Goal: Find specific page/section: Find specific page/section

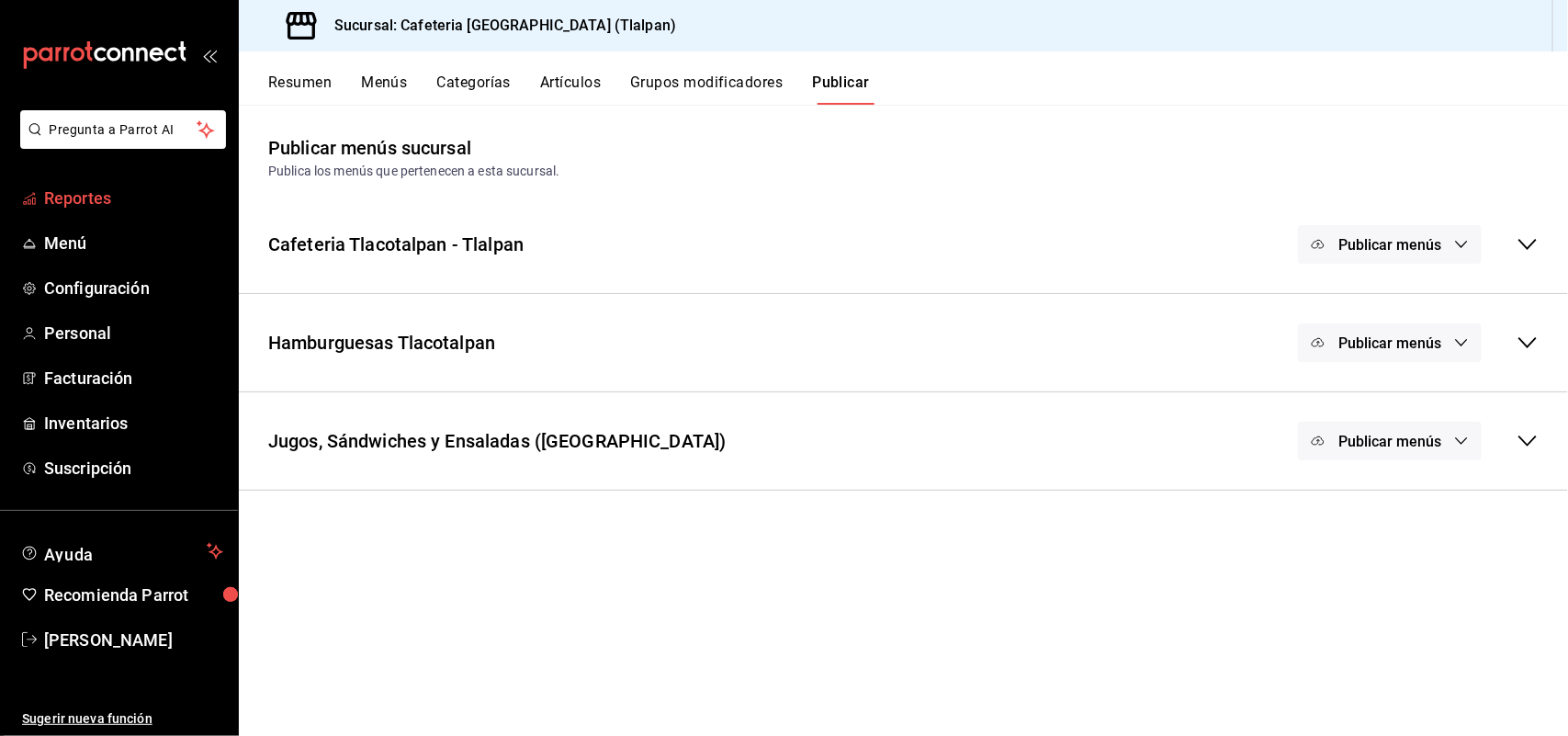
click at [46, 194] on span "Reportes" at bounding box center [133, 198] width 179 height 24
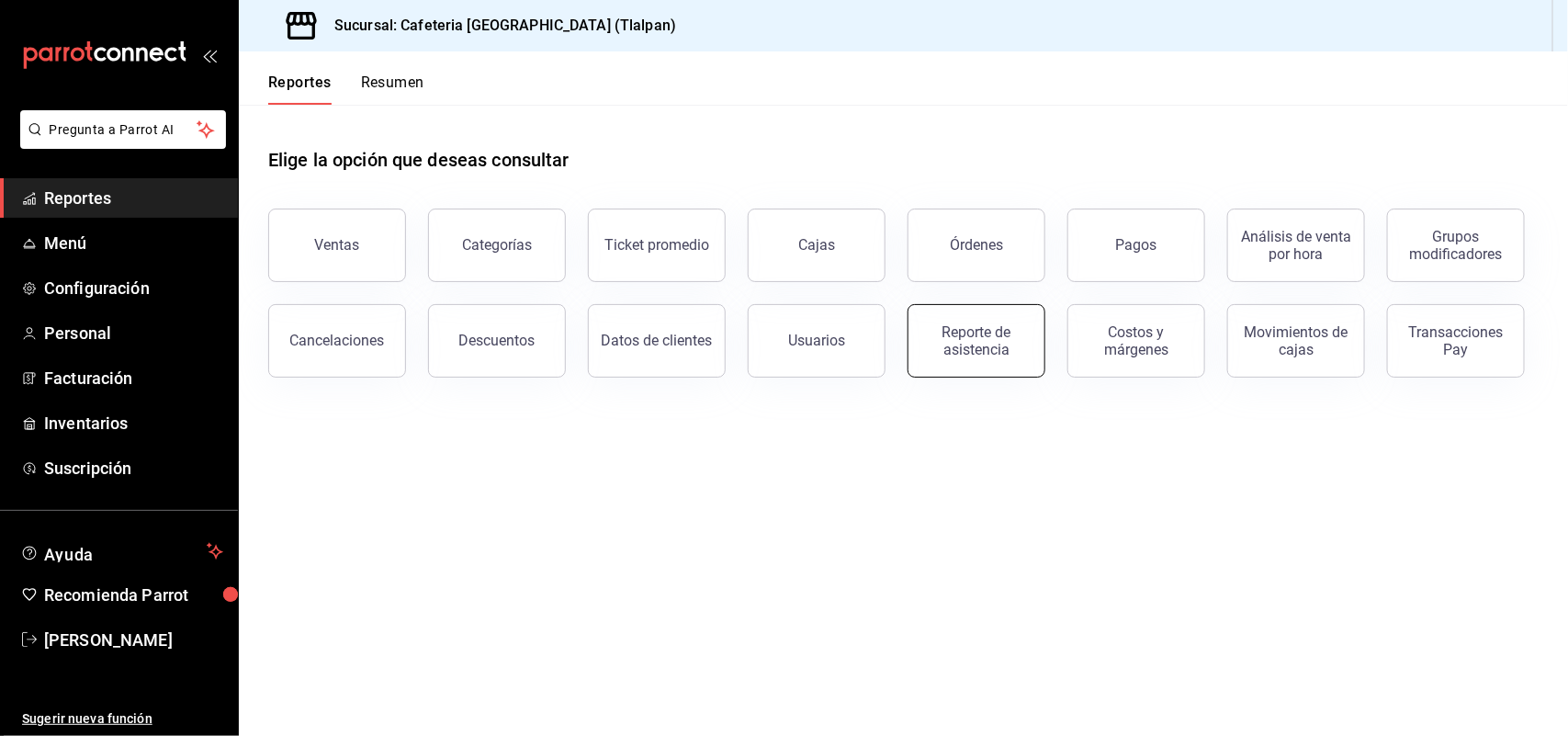
click at [1020, 334] on div "Reporte de asistencia" at bounding box center [976, 341] width 114 height 35
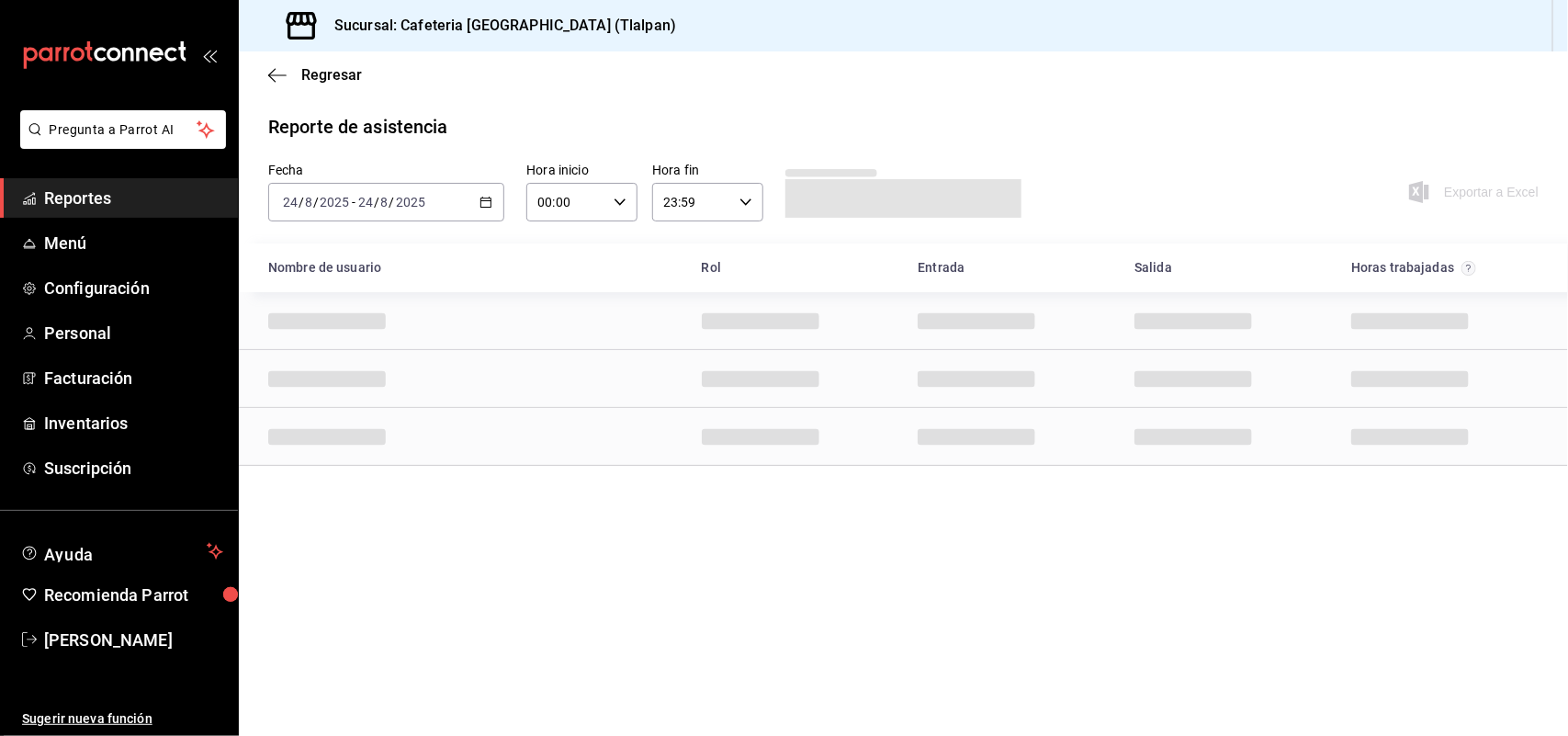
click at [484, 199] on icon "button" at bounding box center [485, 202] width 13 height 13
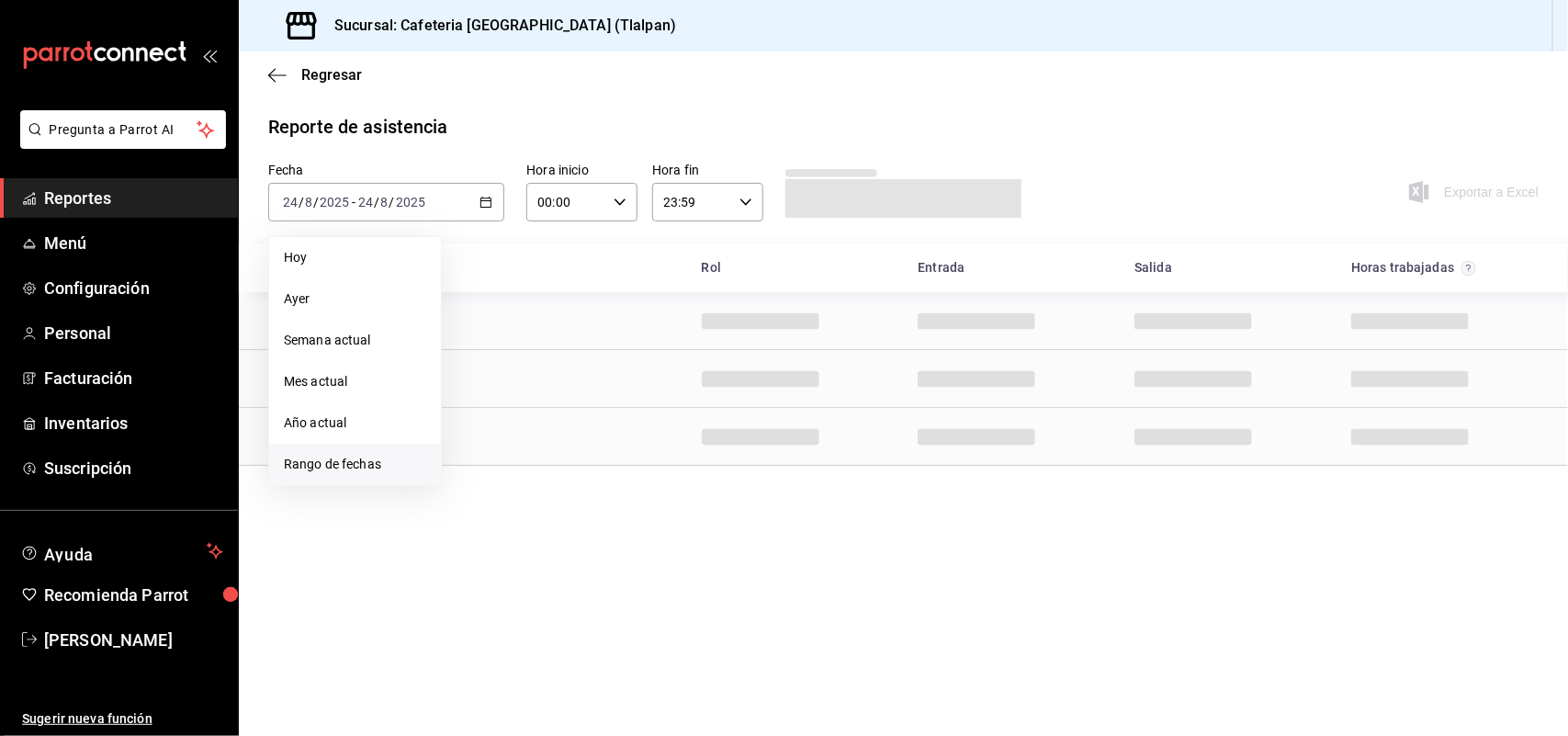
click at [336, 462] on span "Rango de fechas" at bounding box center [354, 465] width 142 height 20
click at [484, 441] on abbr "18" at bounding box center [480, 445] width 12 height 13
click at [680, 439] on abbr "24" at bounding box center [675, 445] width 12 height 13
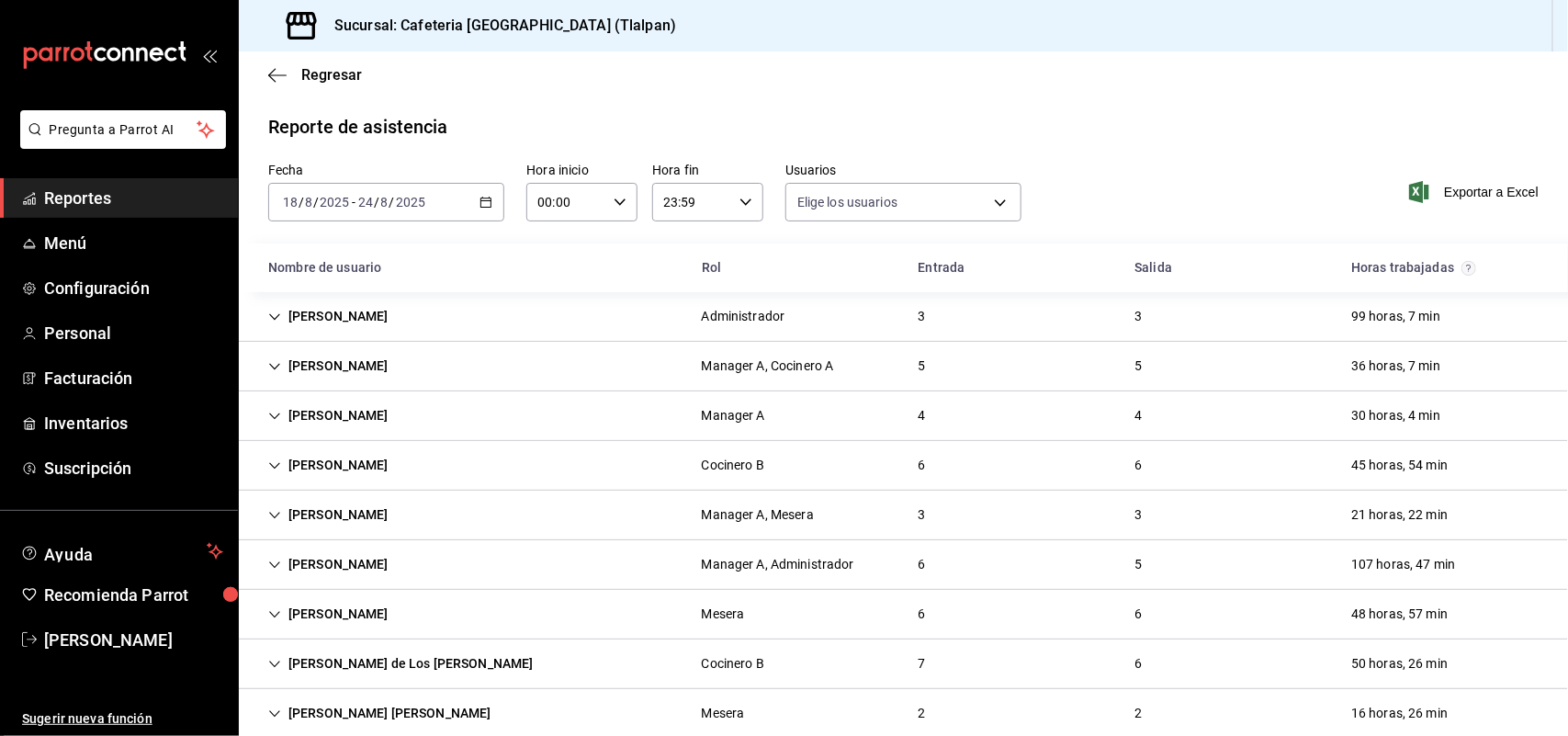
type input "3f5578e4-647c-4cd4-af38-7229b1e79ed9,9b259c4b-0870-454b-b067-c93715dbb709,c63e1…"
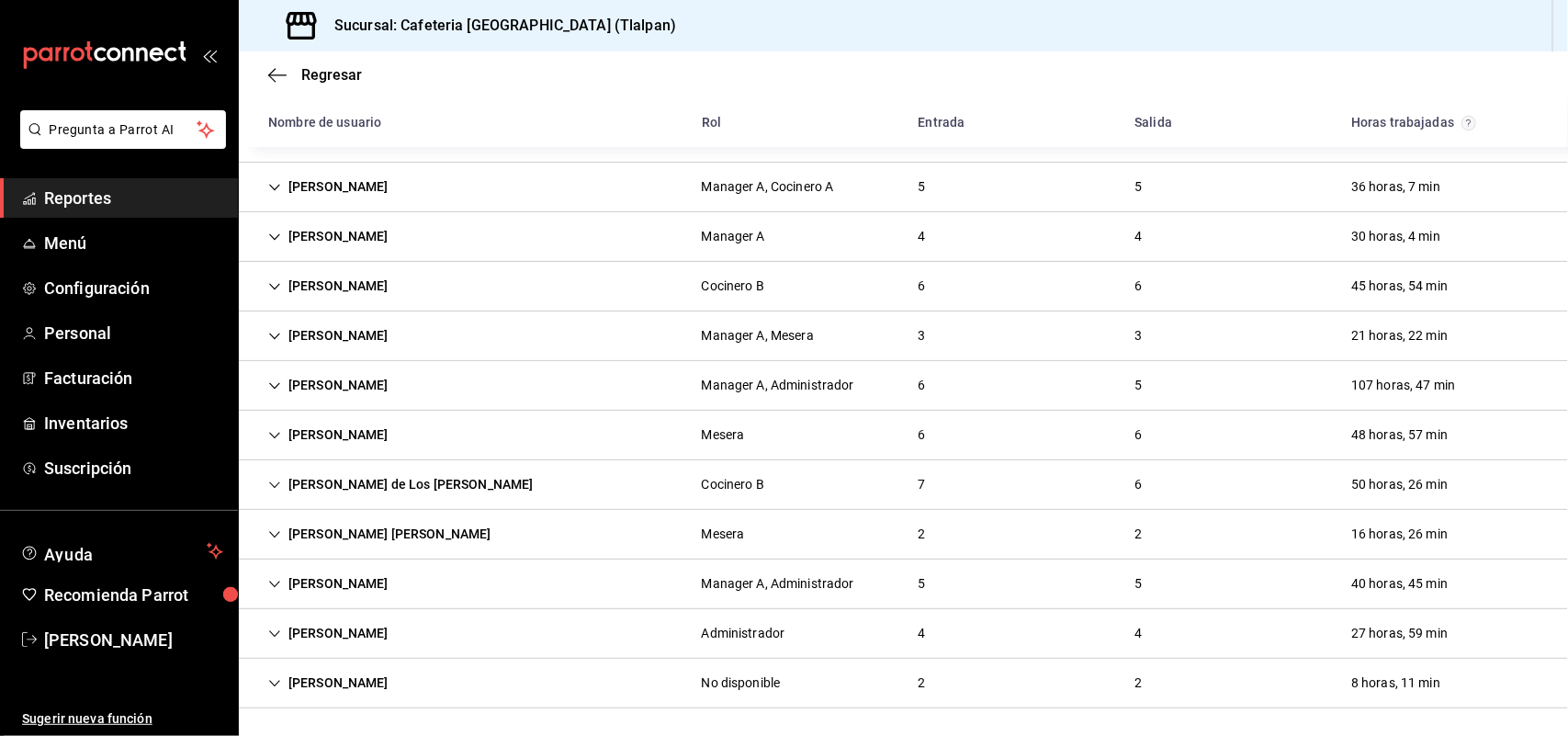
scroll to position [182, 0]
click at [271, 529] on icon "Cell" at bounding box center [274, 532] width 11 height 7
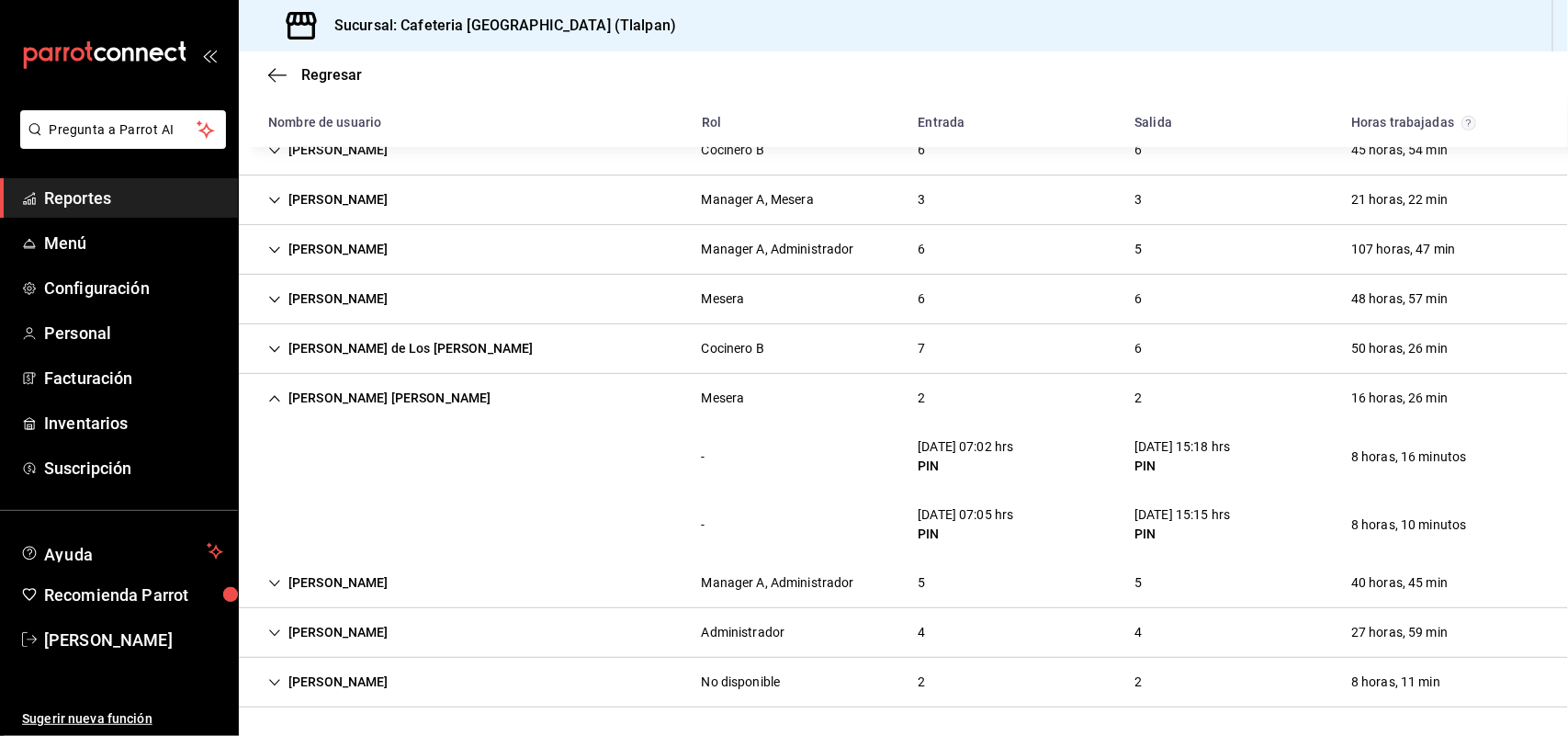
scroll to position [317, 0]
click at [276, 392] on icon "Cell" at bounding box center [274, 397] width 13 height 13
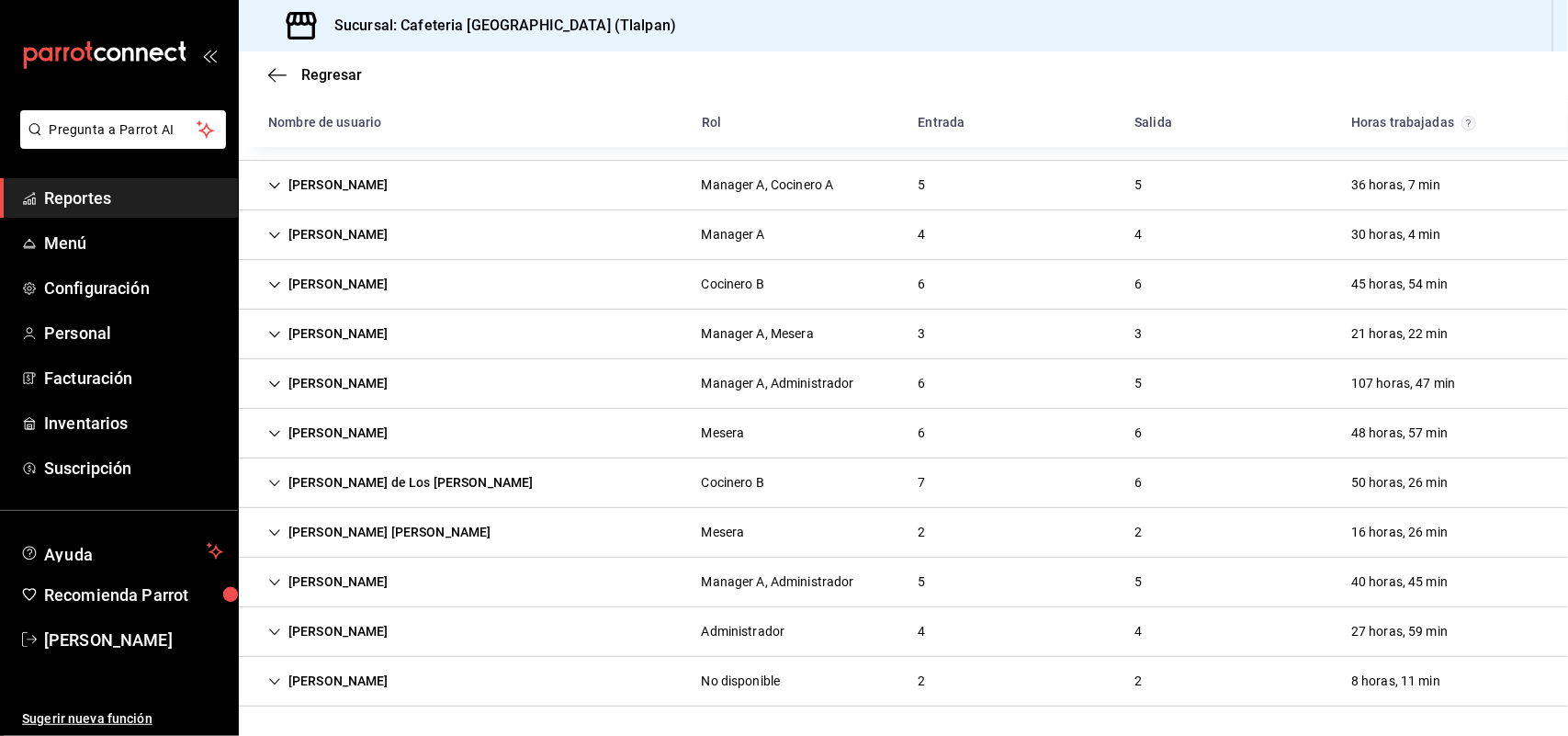
scroll to position [182, 0]
click at [273, 71] on icon "button" at bounding box center [277, 75] width 19 height 17
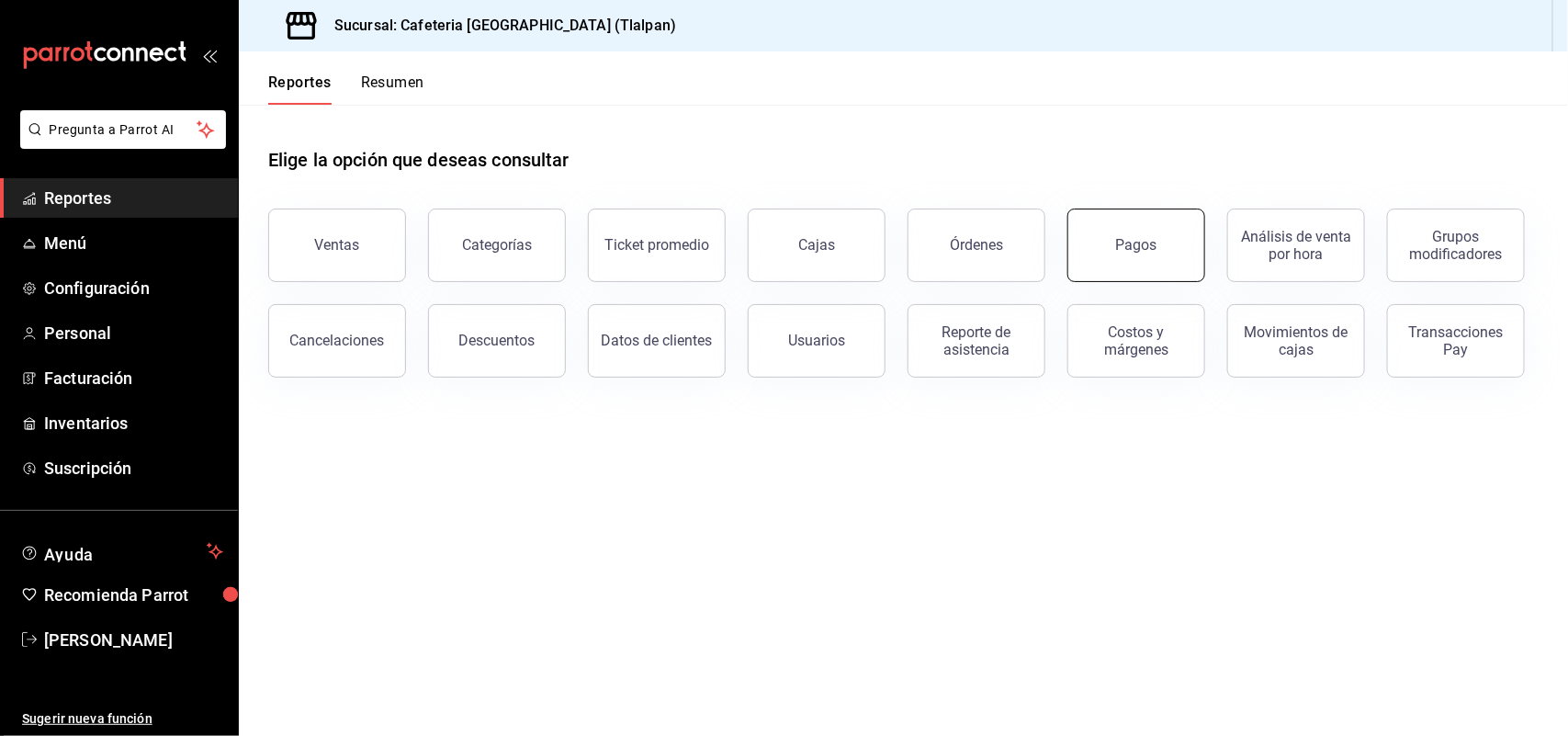
click at [1121, 245] on div "Pagos" at bounding box center [1136, 245] width 41 height 18
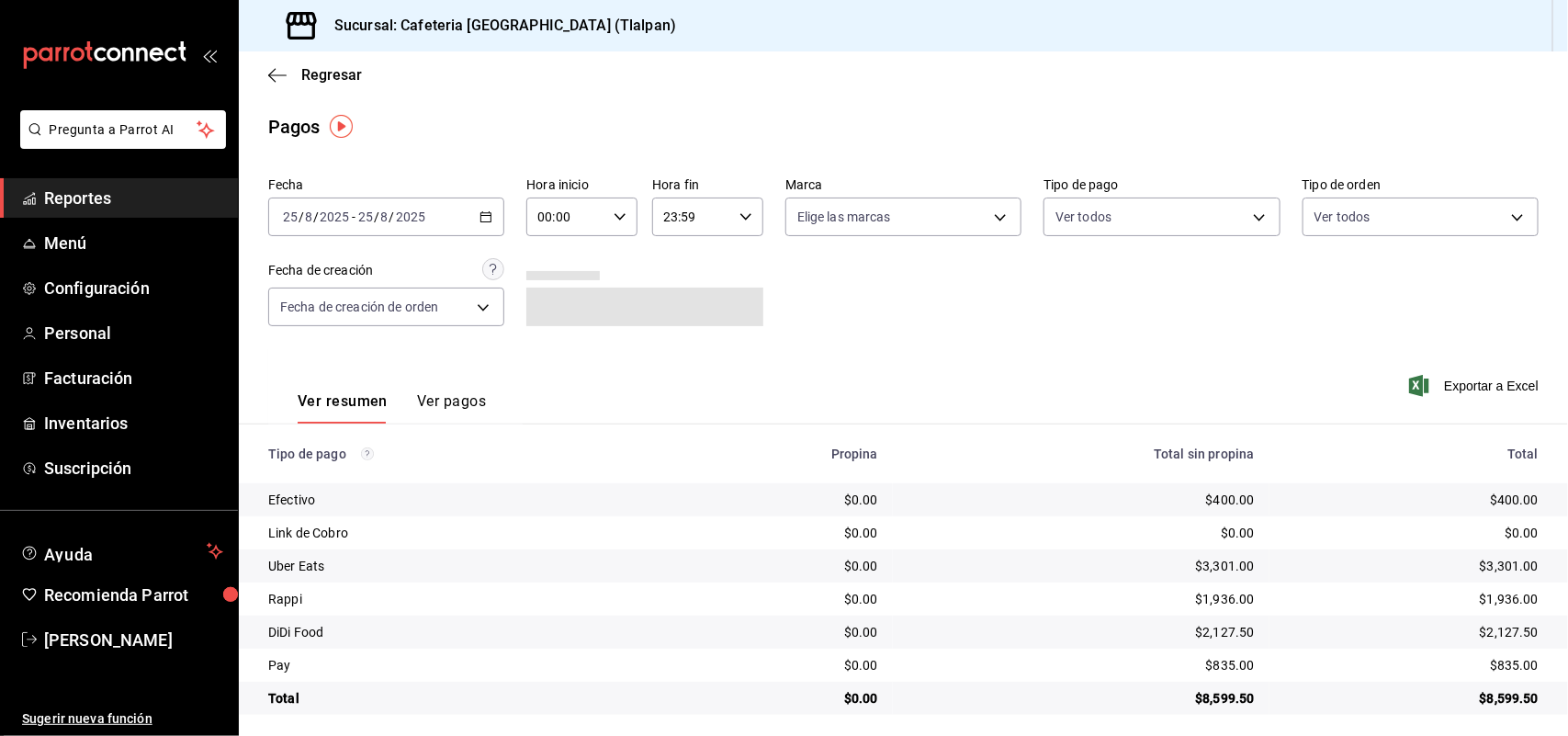
click at [484, 218] on icon "button" at bounding box center [485, 216] width 13 height 13
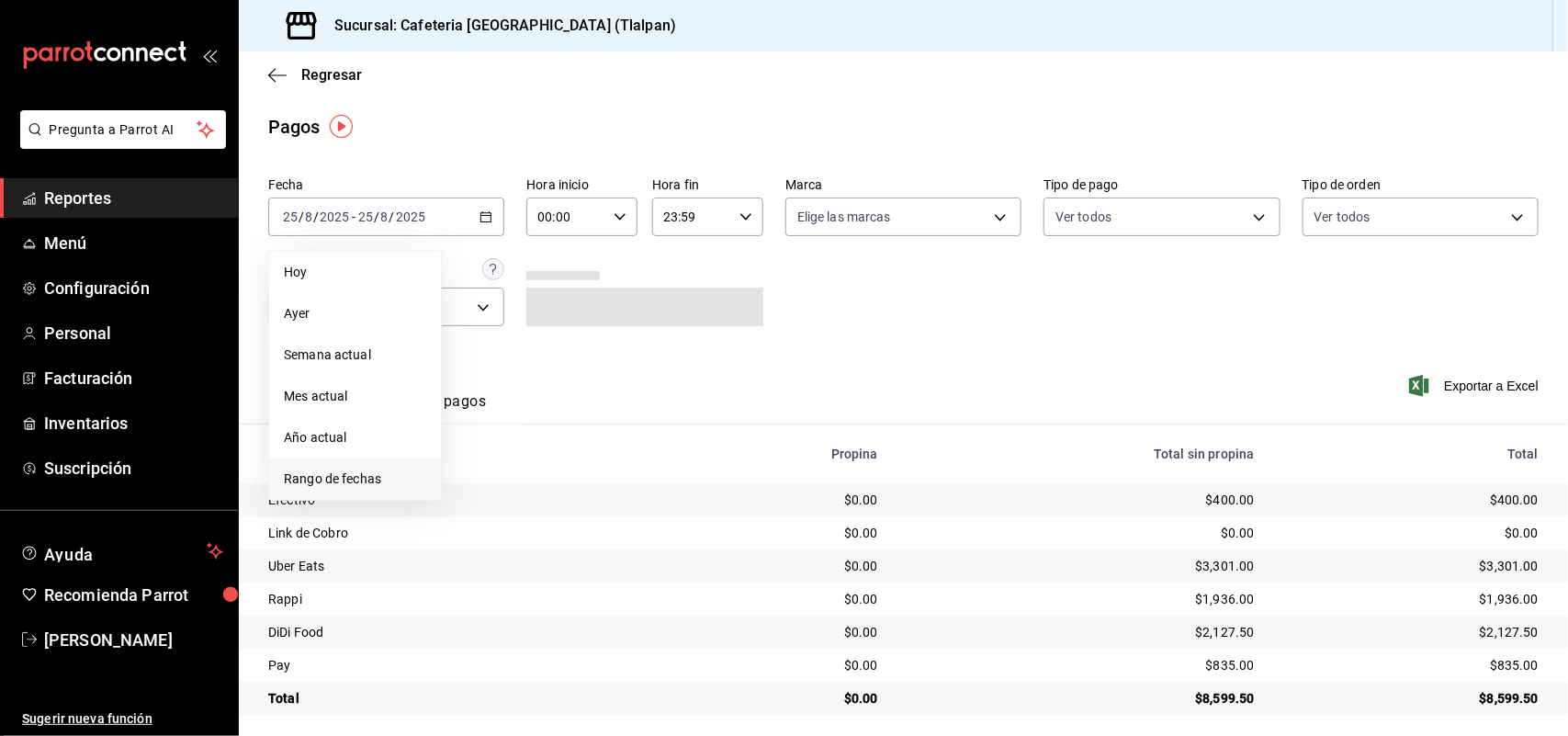
click at [401, 474] on span "Rango de fechas" at bounding box center [354, 480] width 142 height 20
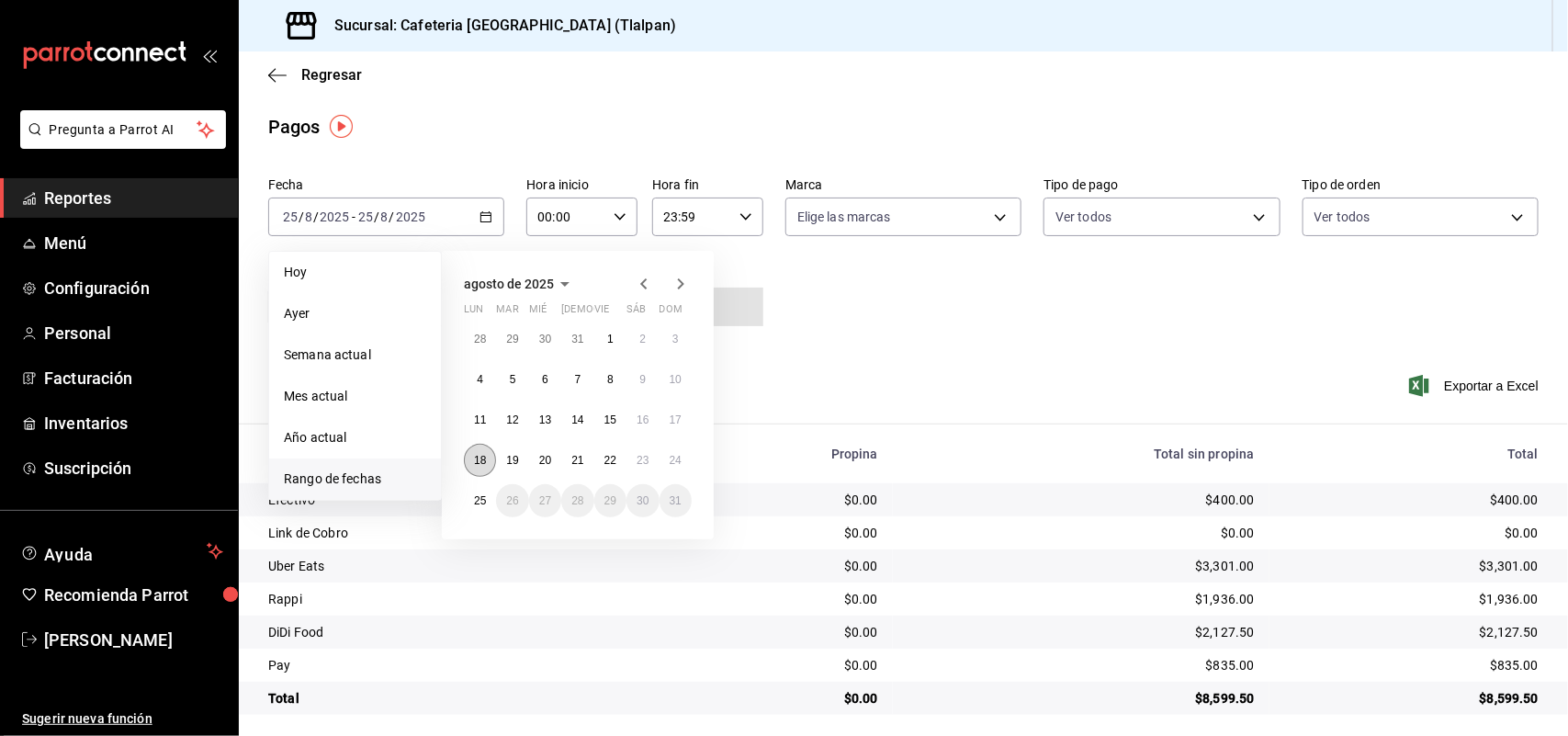
click at [470, 451] on button "18" at bounding box center [480, 460] width 32 height 33
click at [672, 456] on abbr "24" at bounding box center [675, 460] width 12 height 13
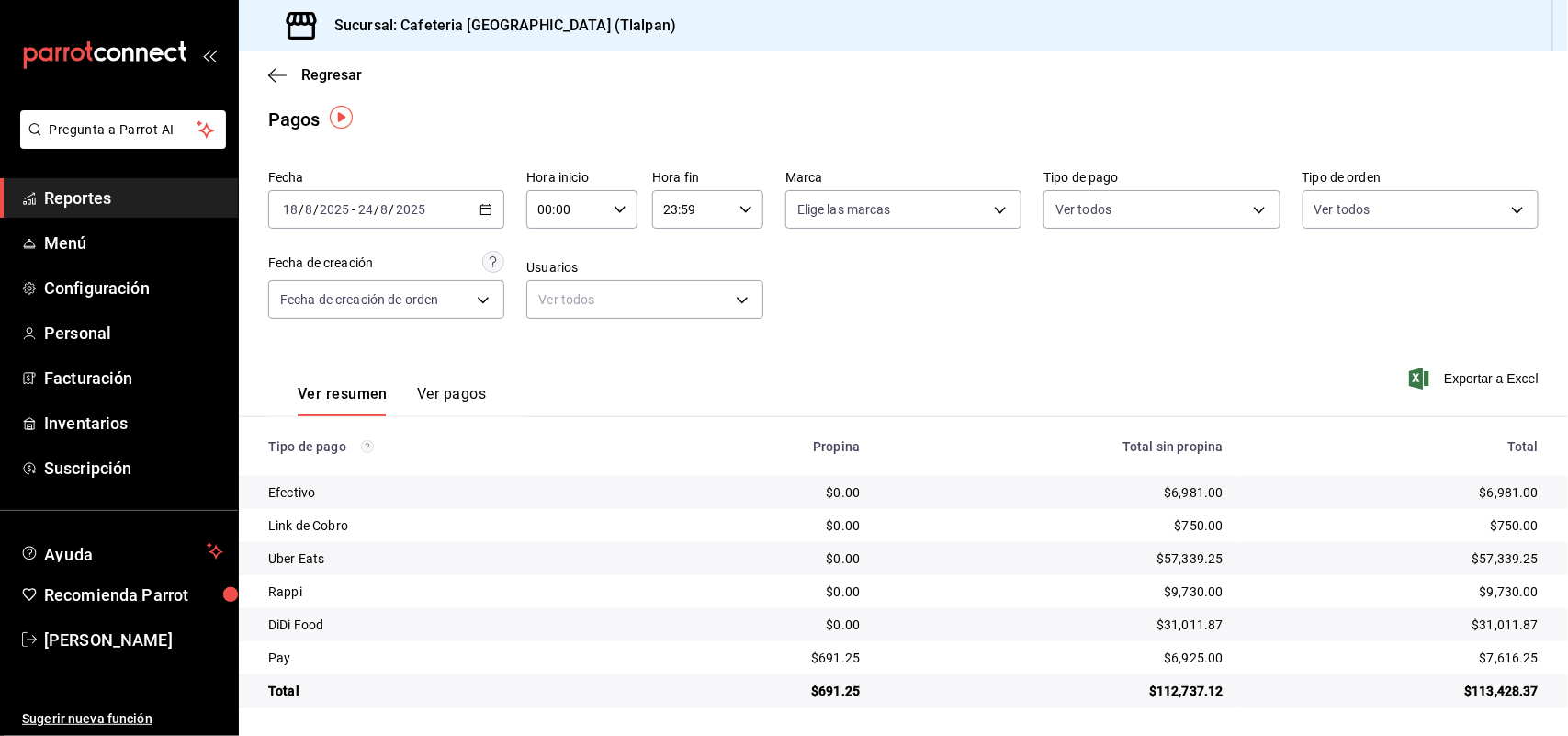
scroll to position [9, 0]
click at [80, 212] on link "Reportes" at bounding box center [118, 198] width 238 height 39
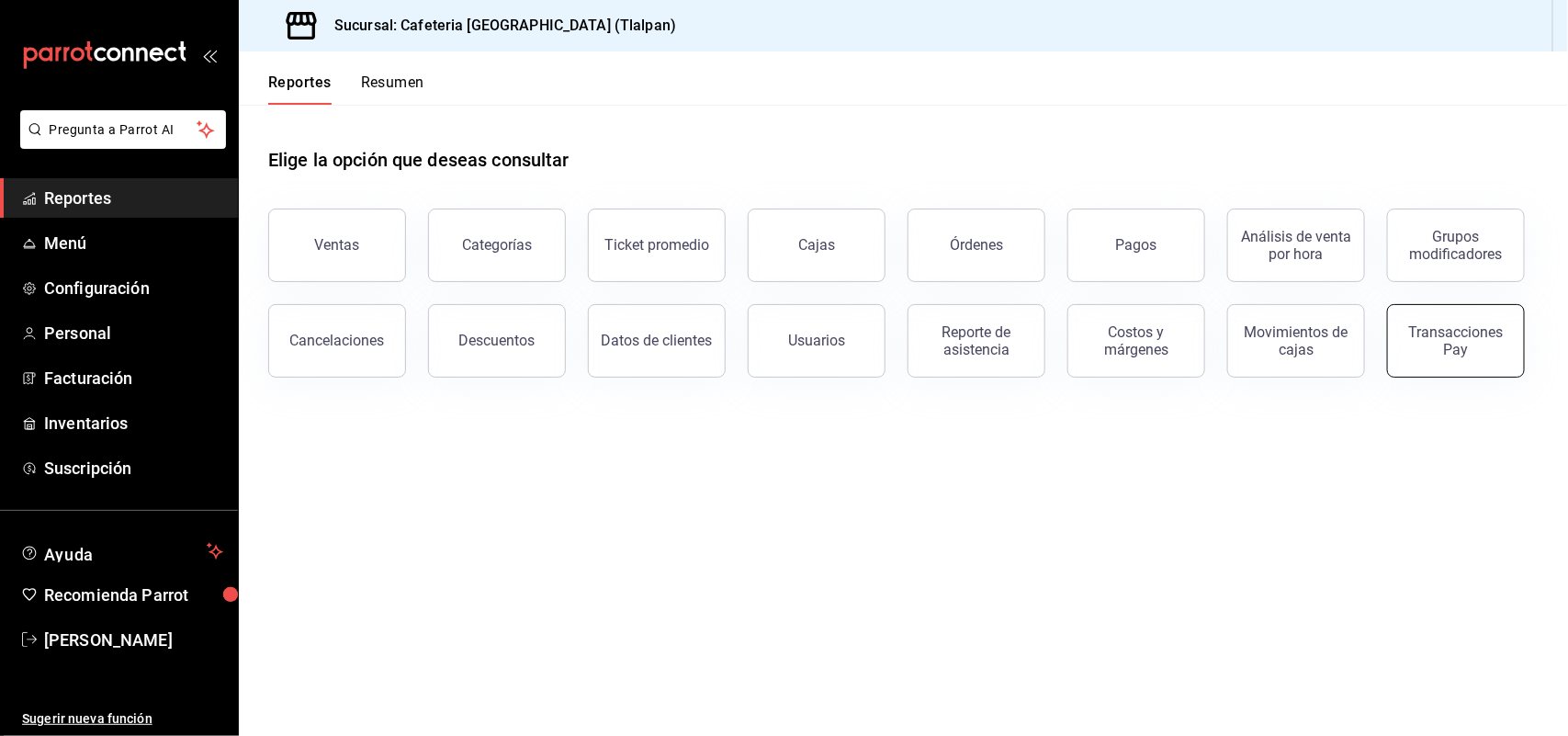
click at [1472, 351] on div "Transacciones Pay" at bounding box center [1455, 341] width 114 height 35
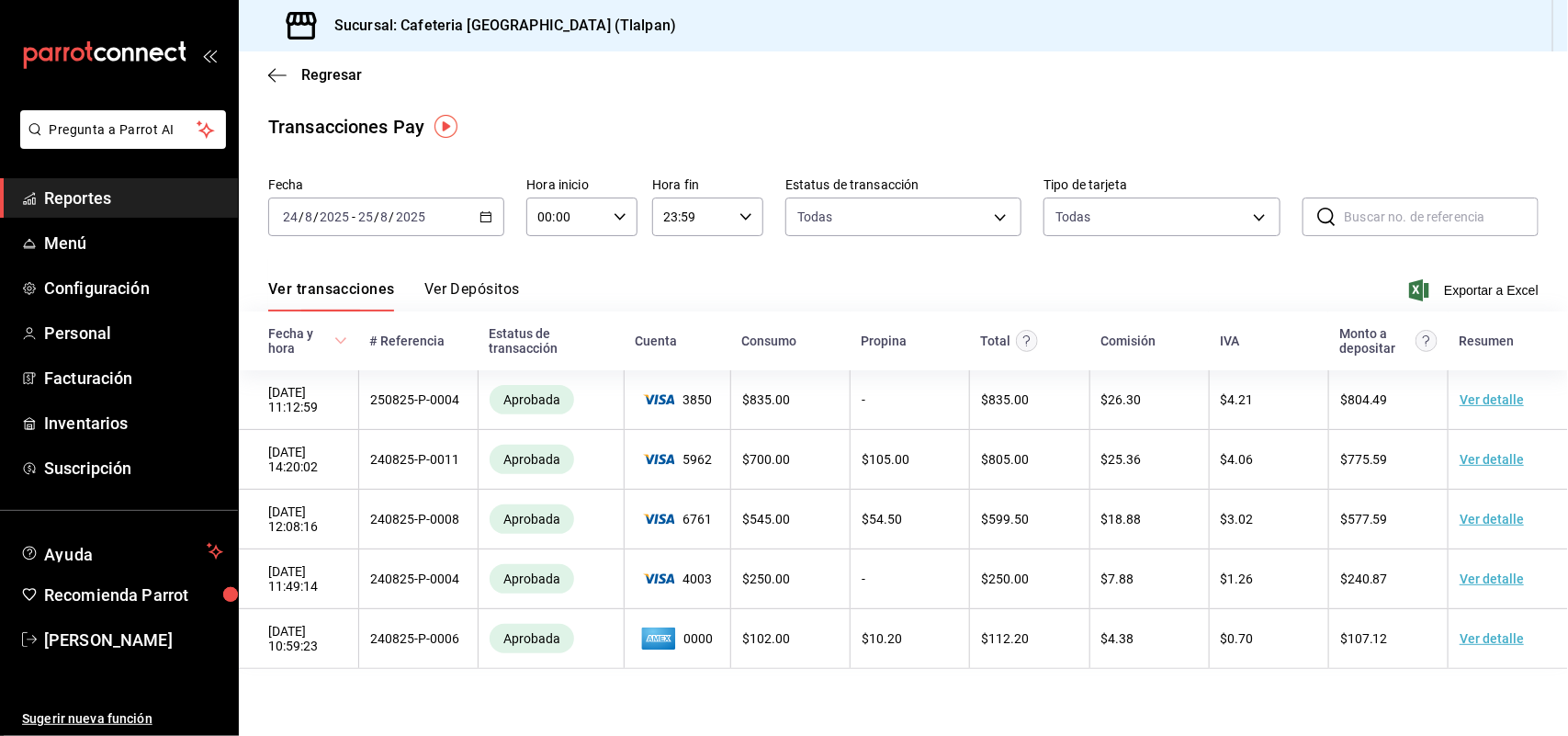
click at [479, 291] on button "Ver Depósitos" at bounding box center [473, 296] width 96 height 31
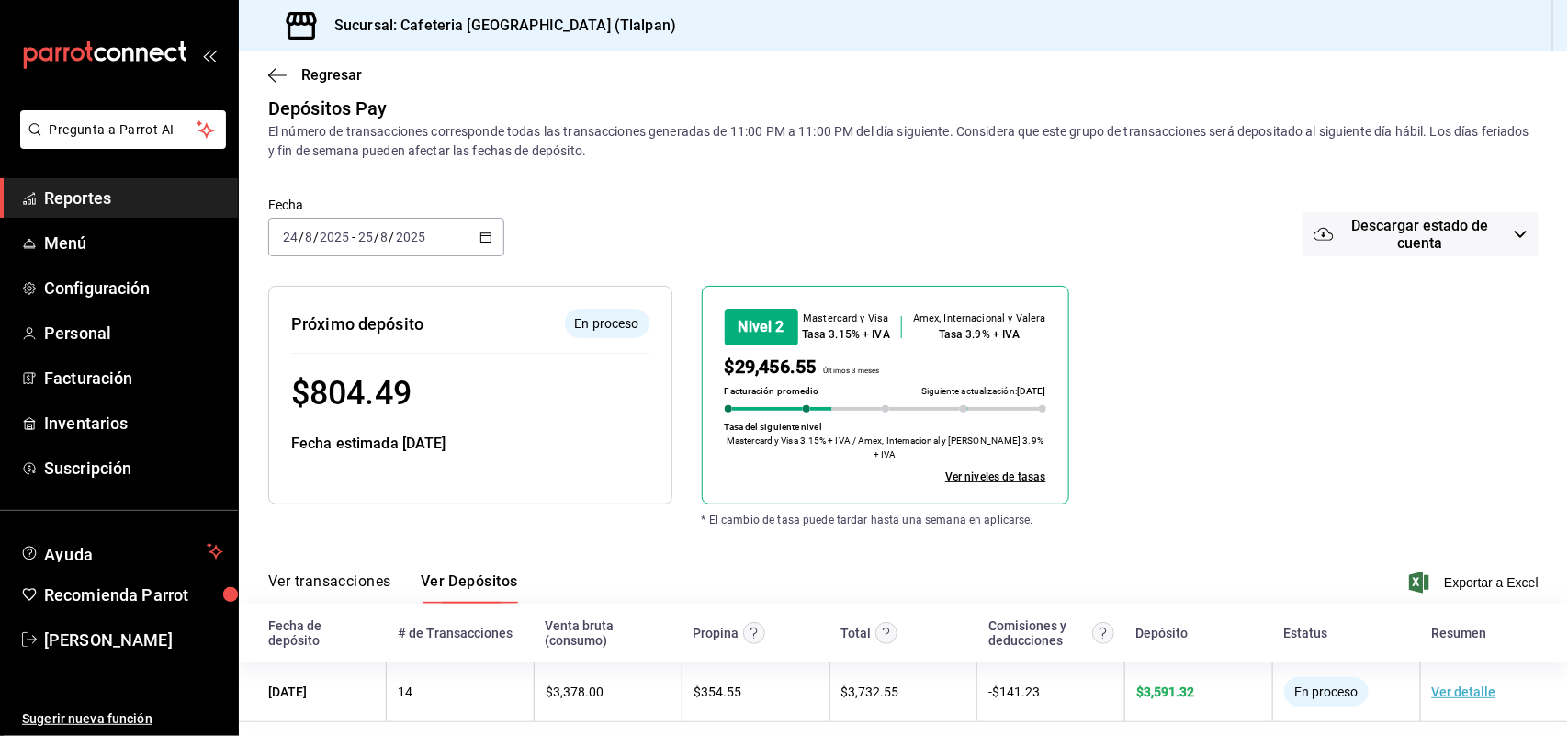
scroll to position [23, 0]
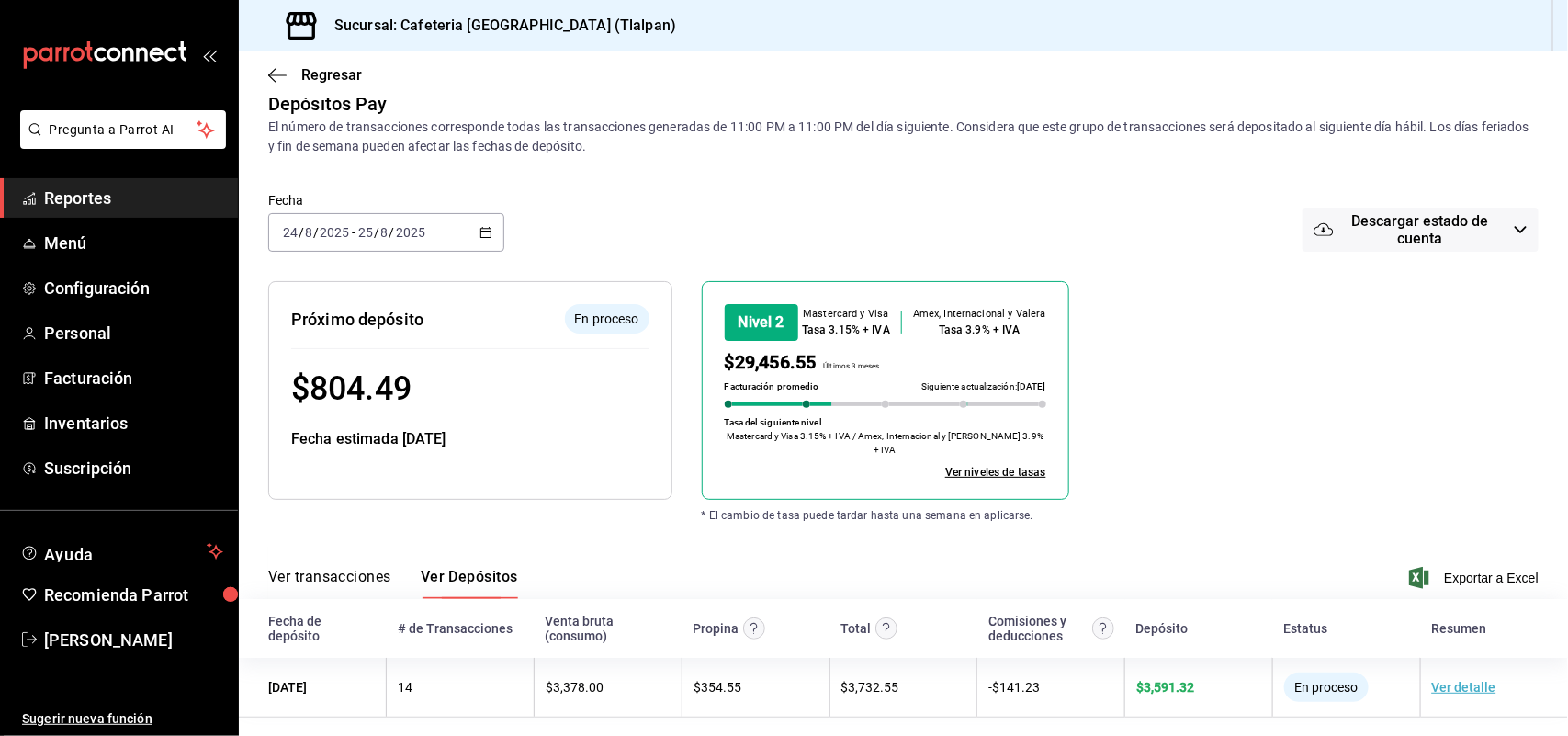
click at [462, 223] on div "[DATE] [DATE] - [DATE] [DATE]" at bounding box center [386, 232] width 236 height 38
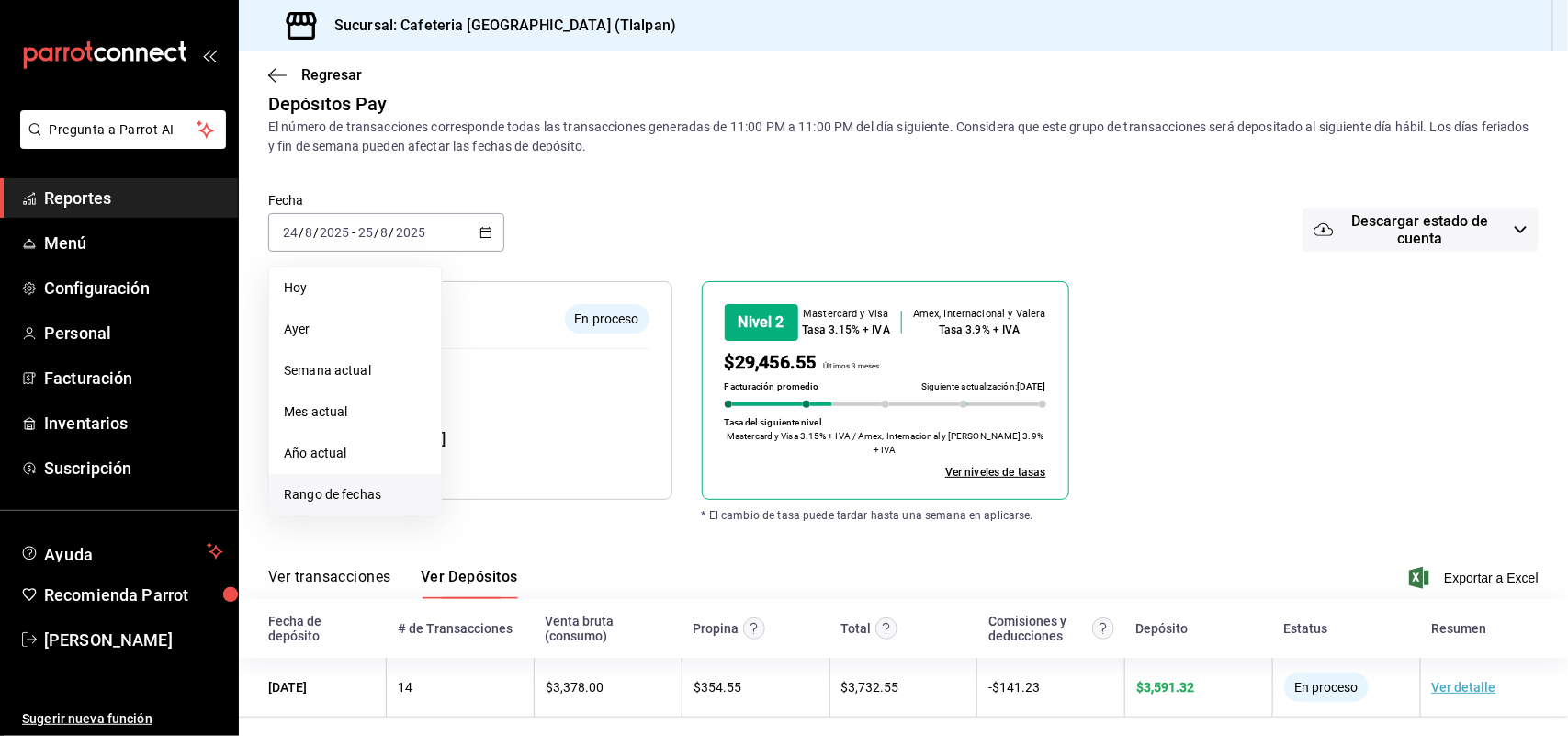
click at [346, 491] on span "Rango de fechas" at bounding box center [354, 495] width 142 height 20
click at [640, 470] on abbr "23" at bounding box center [642, 476] width 12 height 13
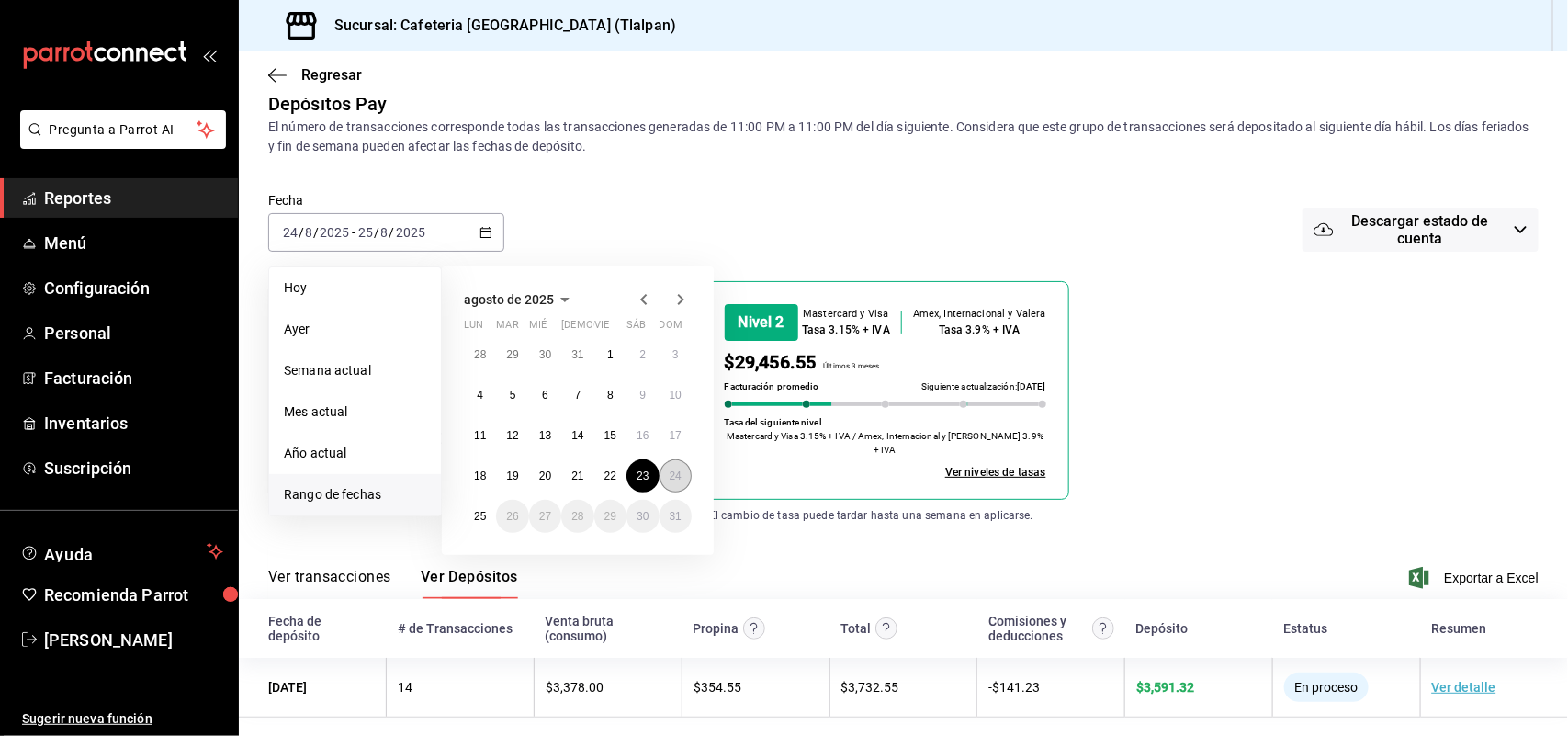
click at [676, 473] on abbr "24" at bounding box center [675, 476] width 12 height 13
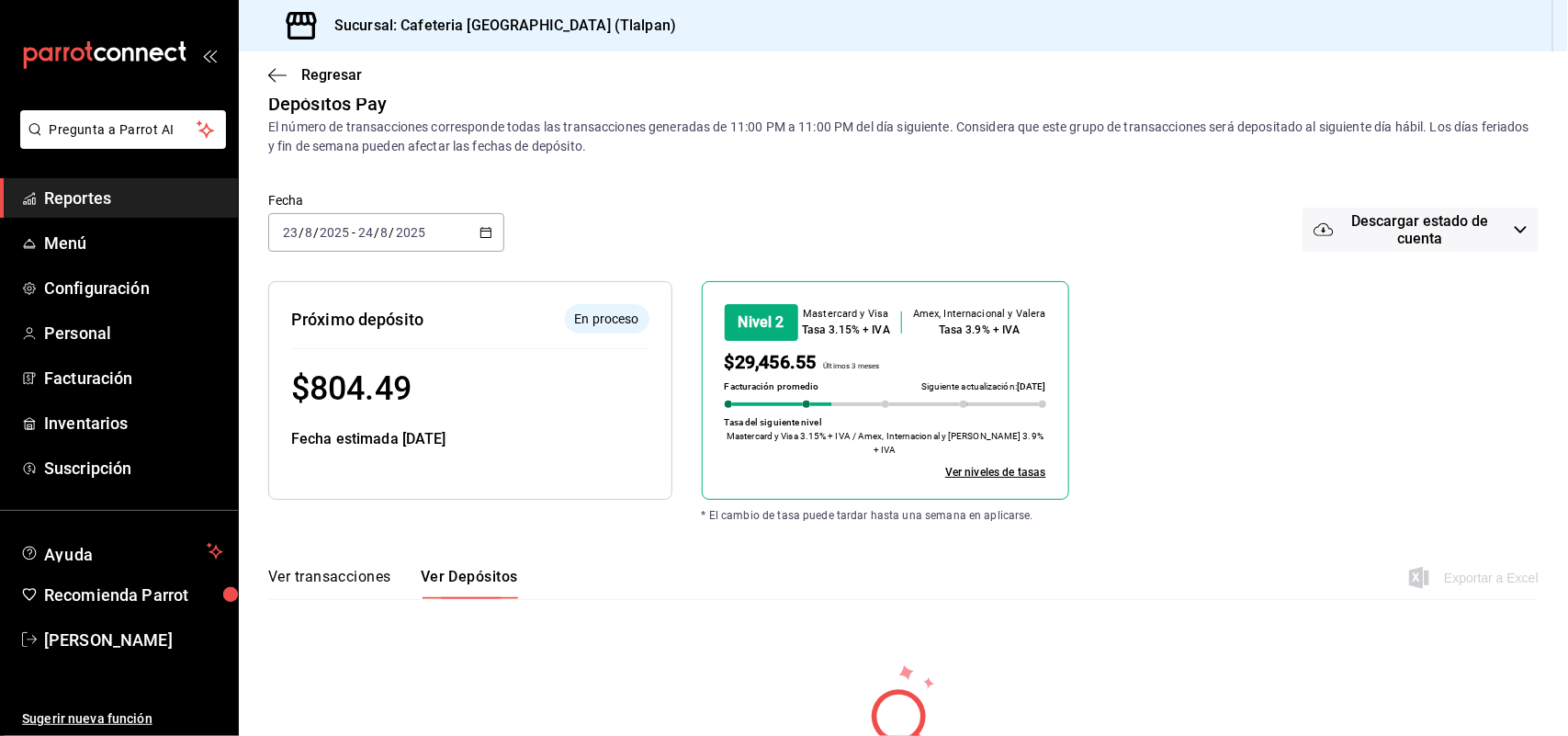
click at [485, 232] on icon "button" at bounding box center [485, 232] width 13 height 13
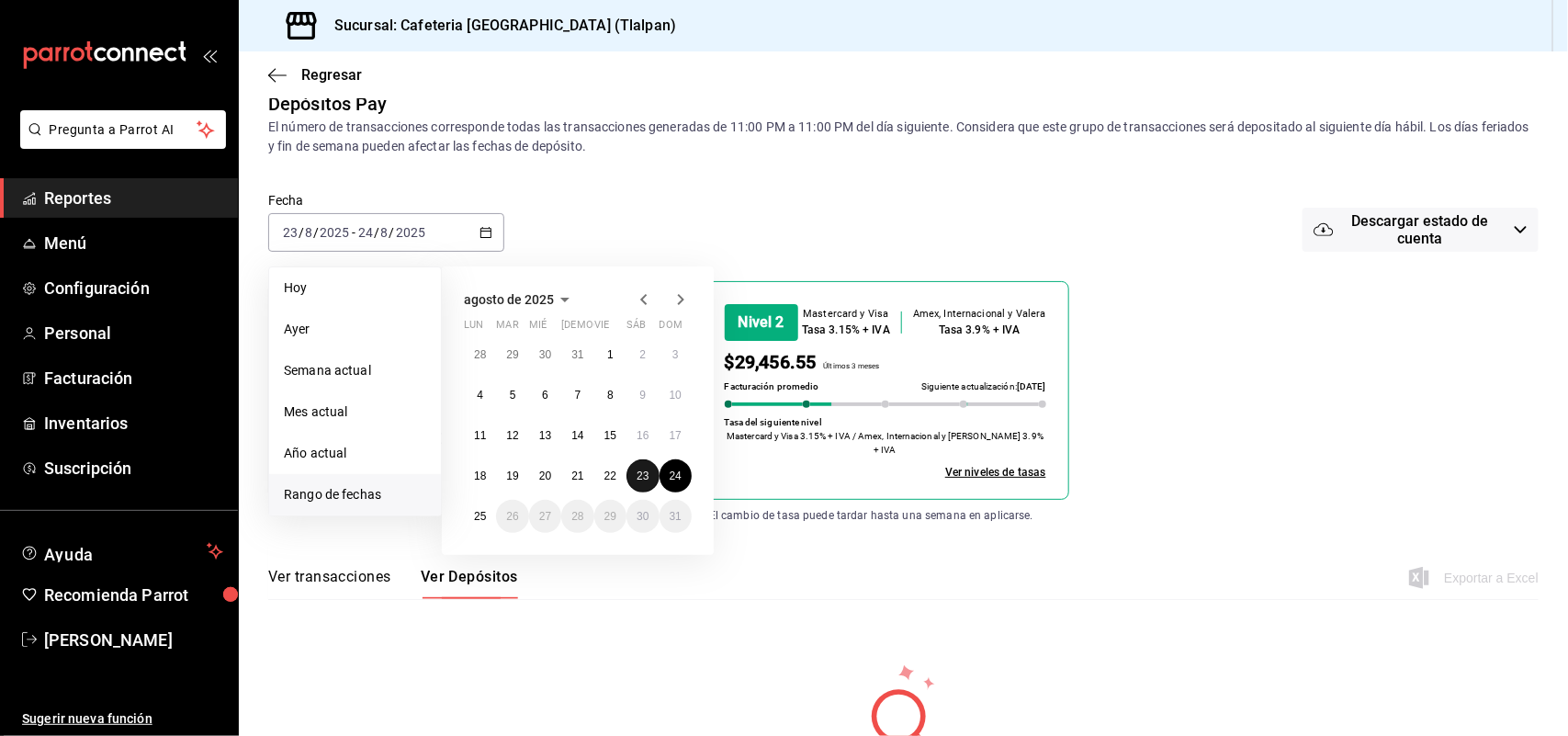
click at [641, 485] on button "23" at bounding box center [642, 476] width 32 height 33
click at [470, 515] on button "25" at bounding box center [480, 517] width 32 height 33
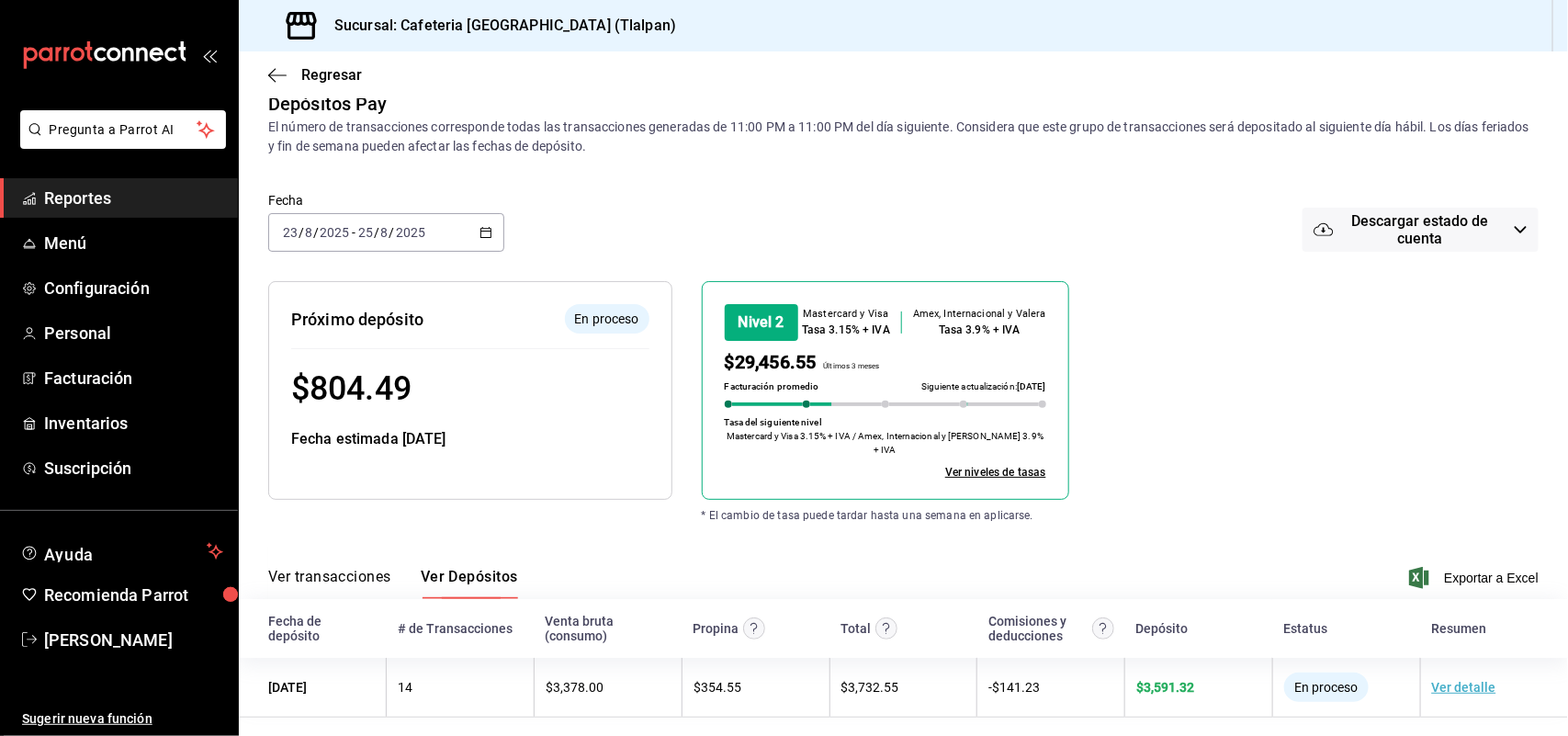
click at [471, 239] on div "[DATE] [DATE] - [DATE] [DATE]" at bounding box center [386, 232] width 236 height 38
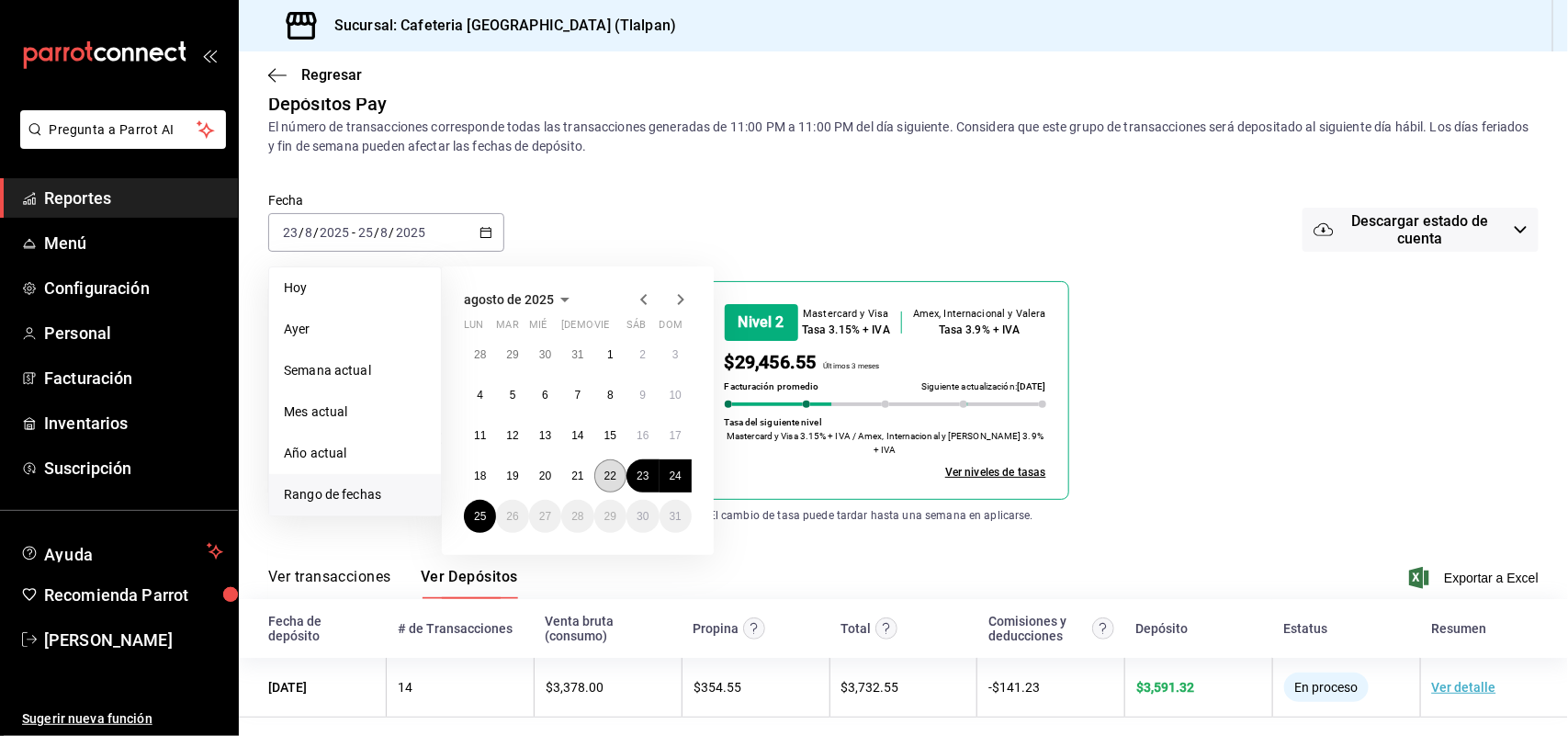
click at [611, 466] on button "22" at bounding box center [610, 476] width 32 height 33
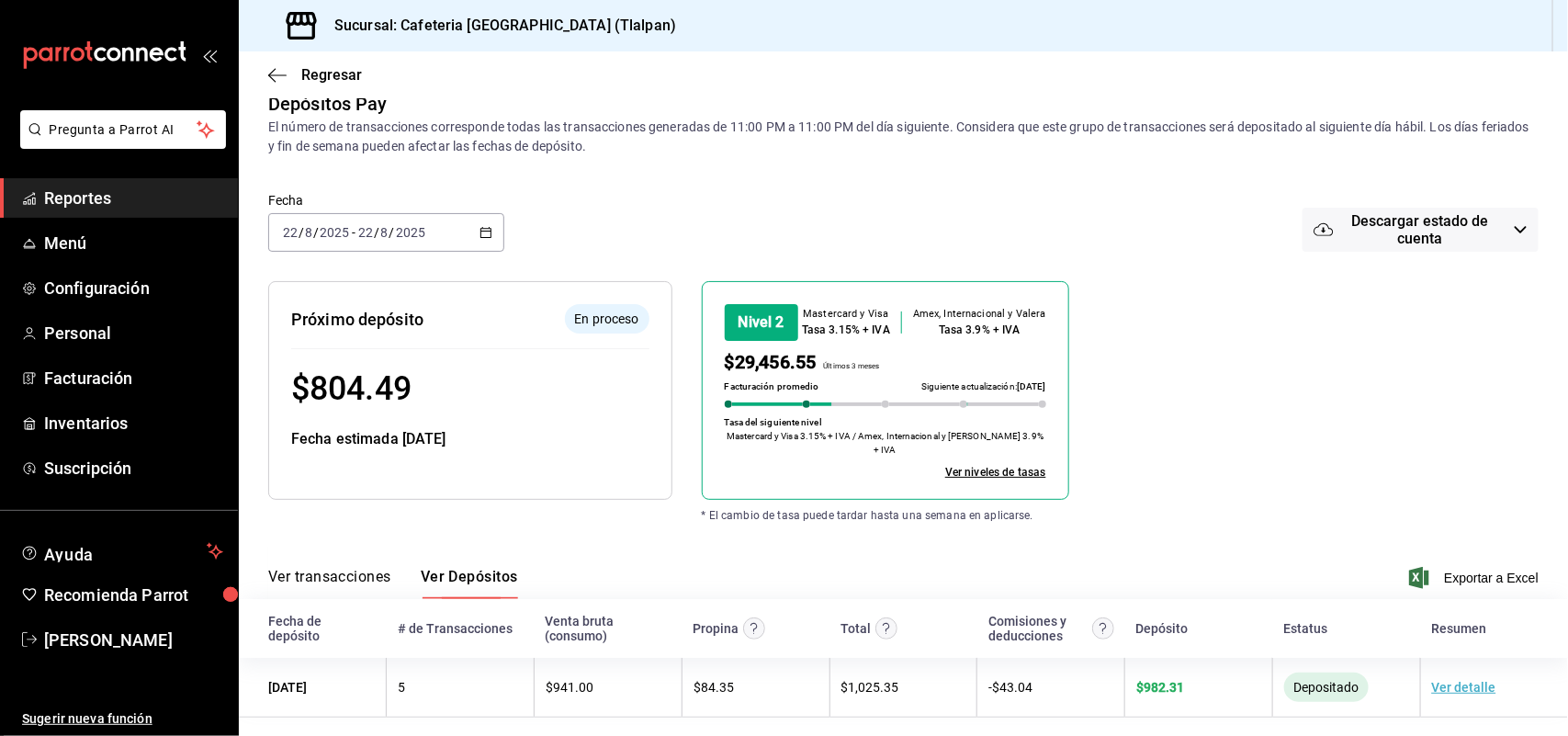
click at [473, 222] on div "[DATE] [DATE] - [DATE] [DATE]" at bounding box center [386, 232] width 236 height 38
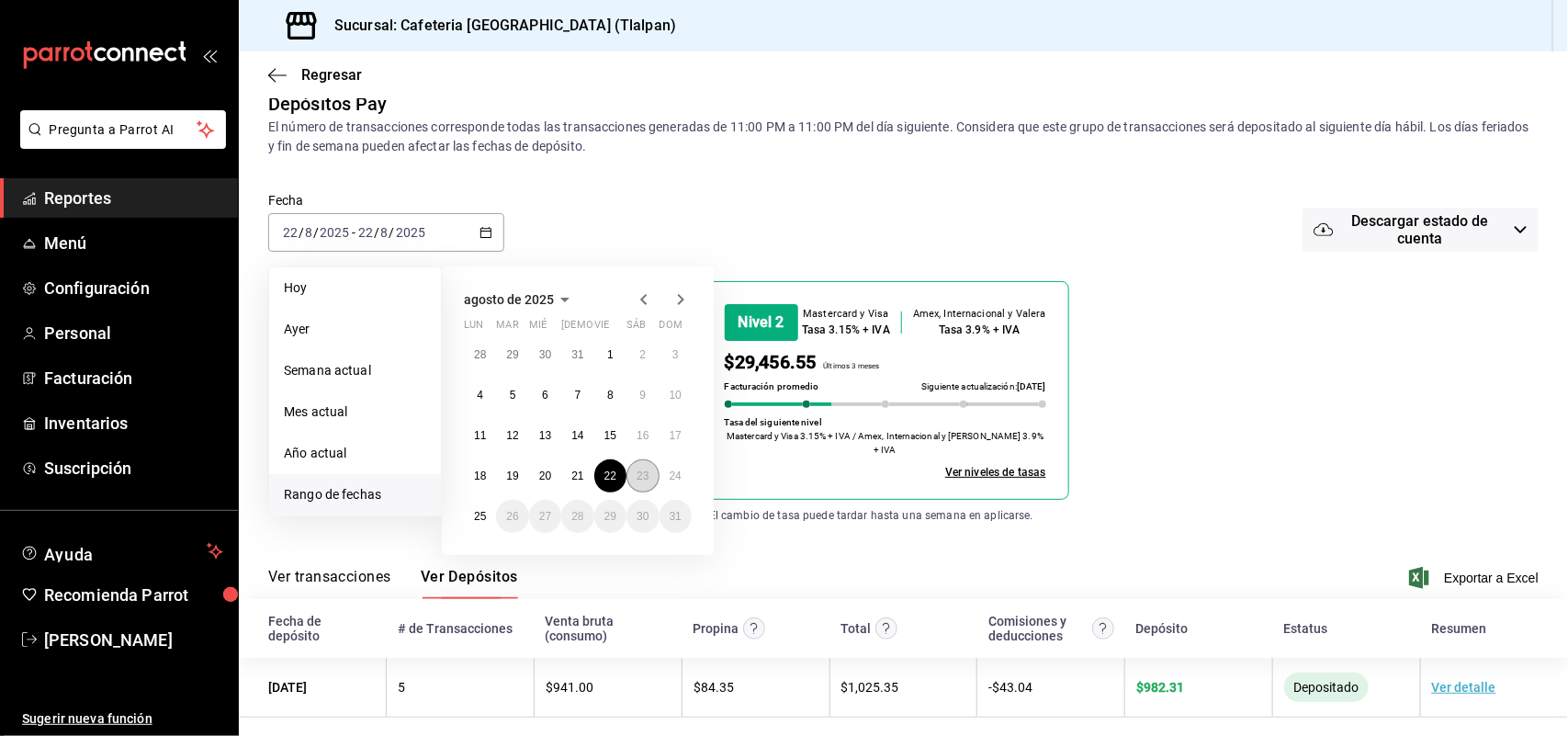
click at [638, 470] on abbr "23" at bounding box center [642, 476] width 12 height 13
click at [478, 515] on abbr "25" at bounding box center [480, 516] width 12 height 13
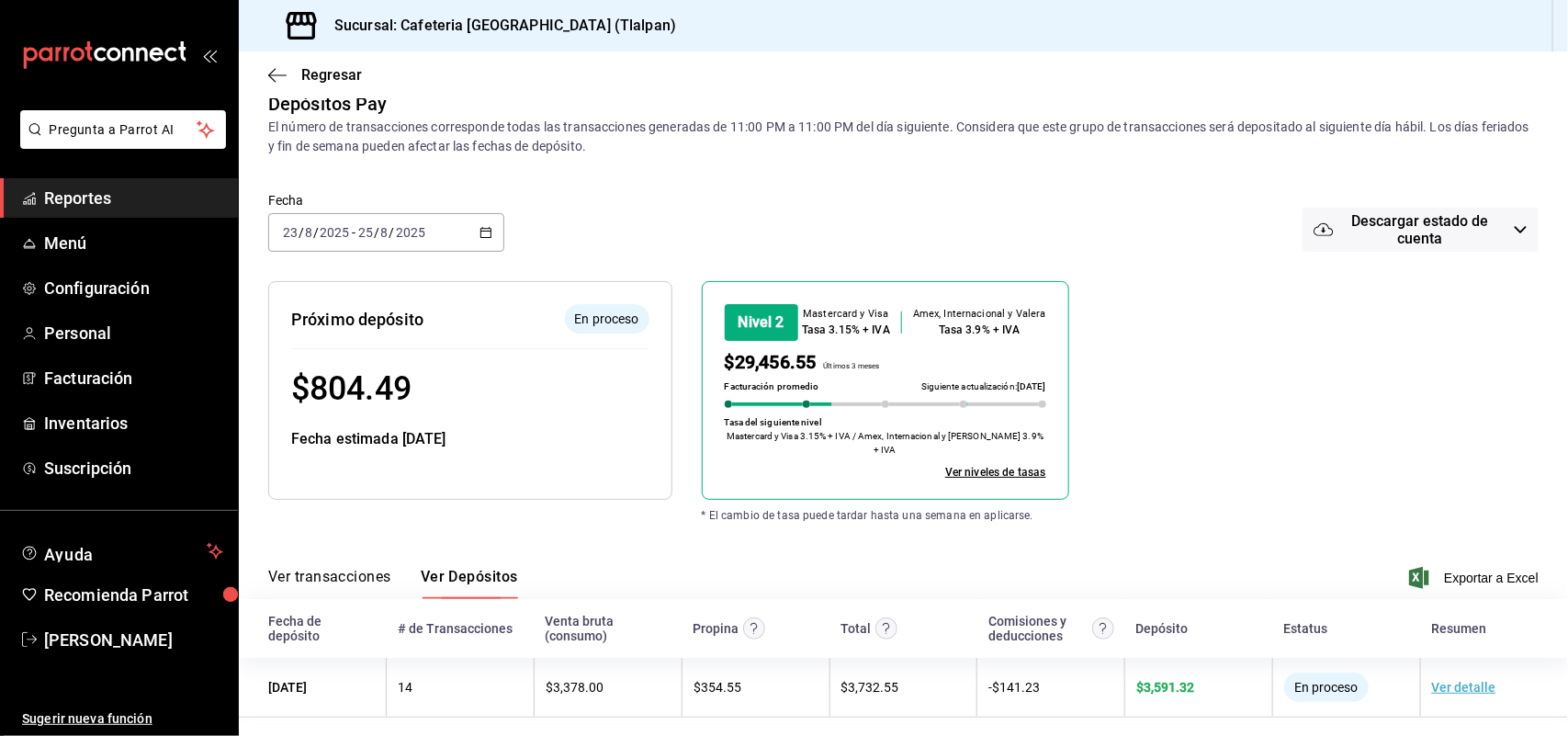
click at [101, 191] on span "Reportes" at bounding box center [133, 198] width 179 height 24
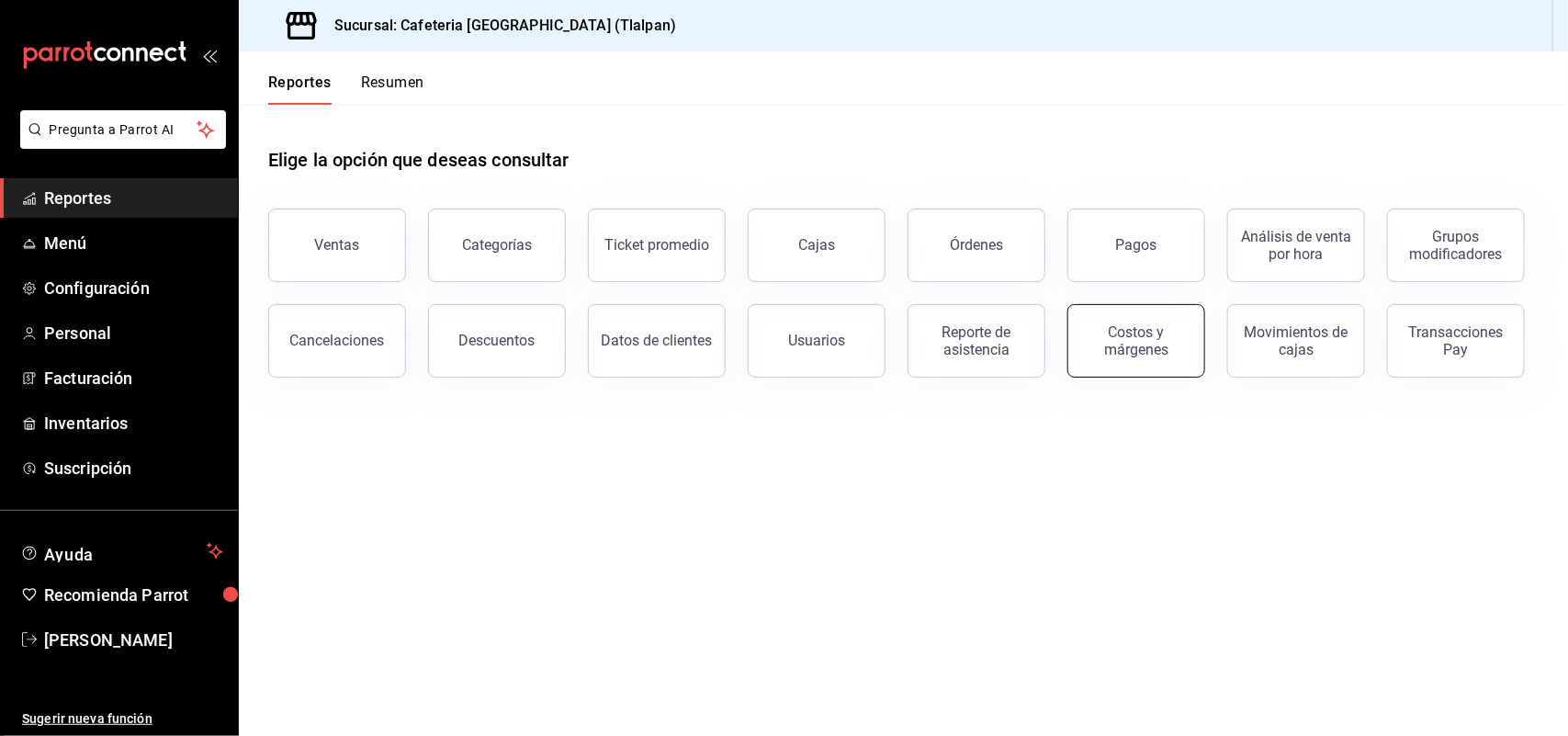
click at [1155, 354] on div "Costos y márgenes" at bounding box center [1136, 341] width 114 height 35
